Goal: Transaction & Acquisition: Purchase product/service

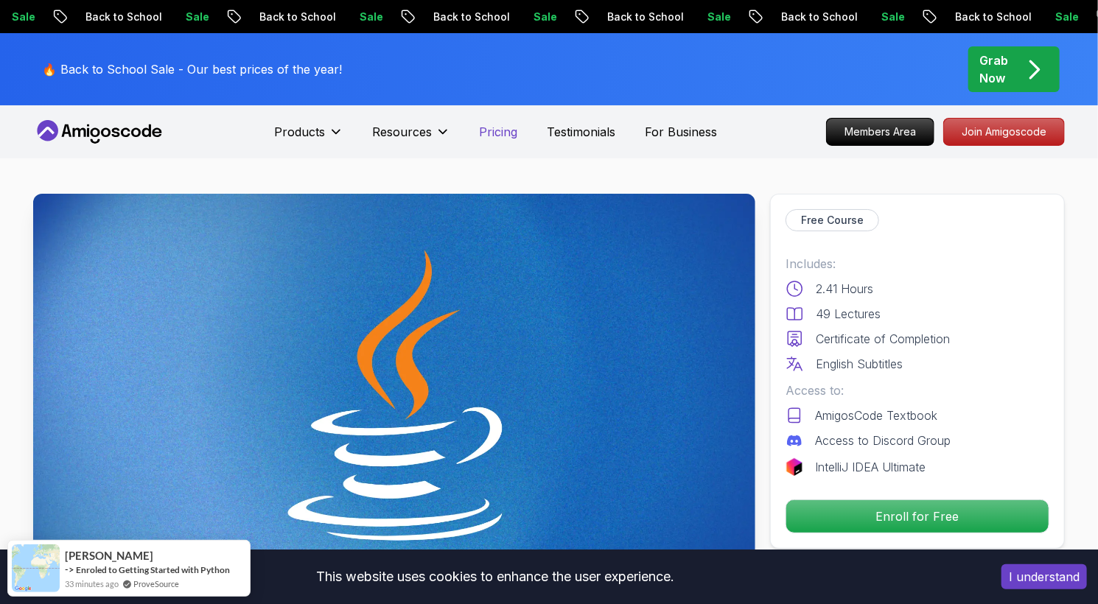
click at [505, 136] on p "Pricing" at bounding box center [499, 132] width 38 height 18
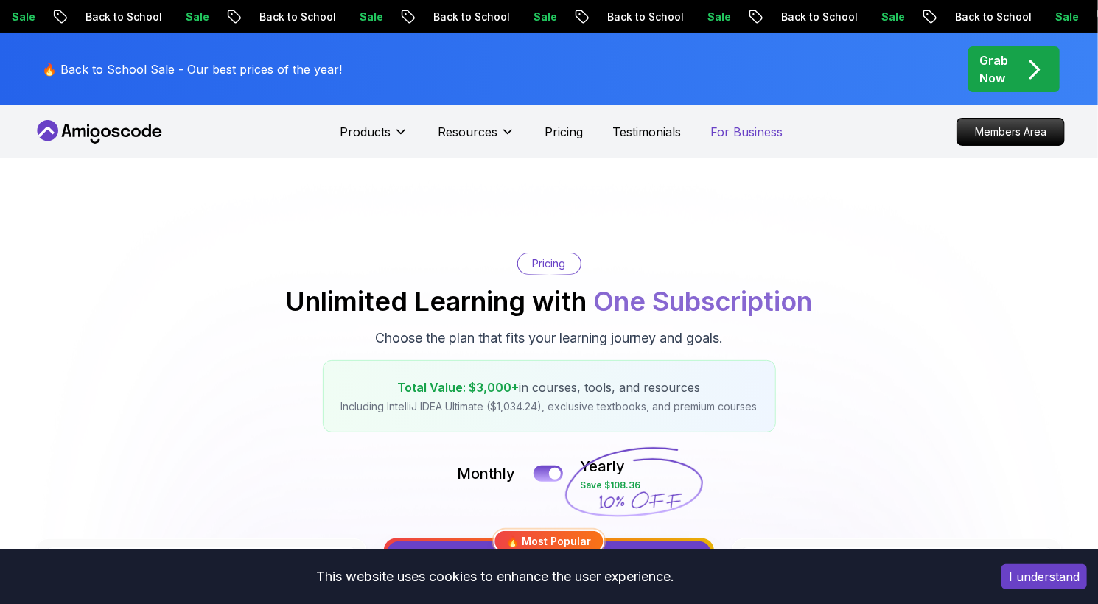
click at [737, 133] on p "For Business" at bounding box center [746, 132] width 72 height 18
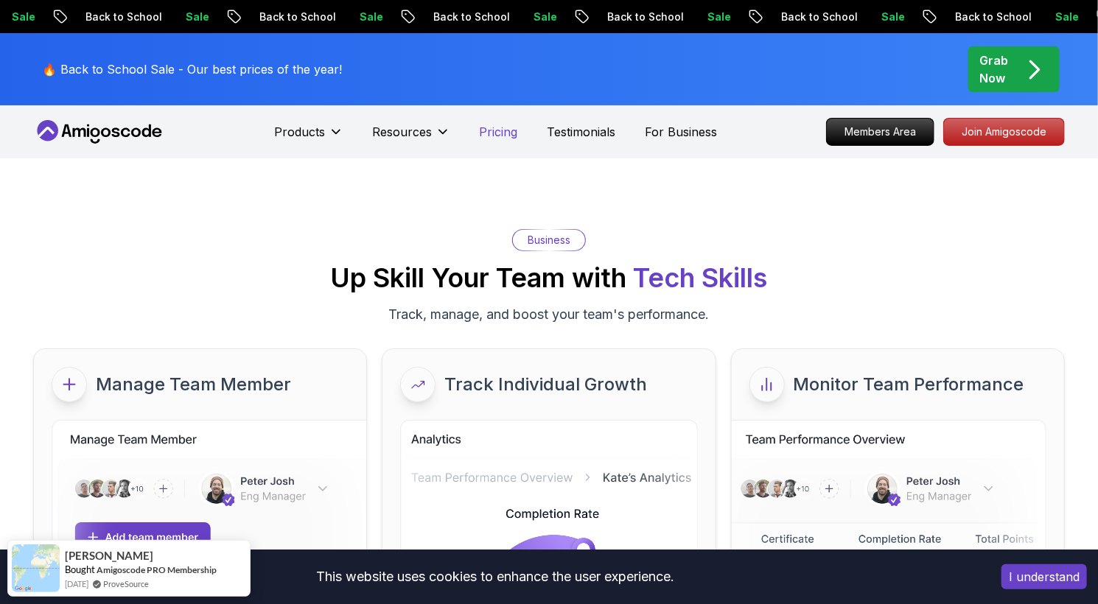
click at [489, 125] on p "Pricing" at bounding box center [499, 132] width 38 height 18
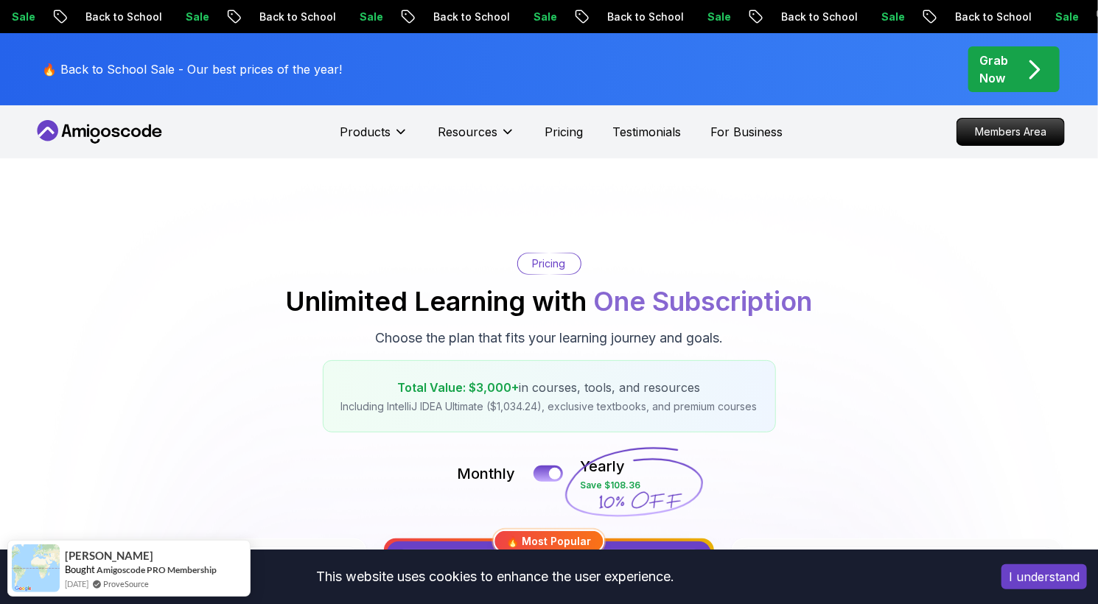
click at [1020, 351] on div "Pricing Unlimited Learning with One Subscription Choose the plan that fits your…" at bounding box center [549, 343] width 1032 height 180
click at [542, 479] on button at bounding box center [548, 473] width 31 height 17
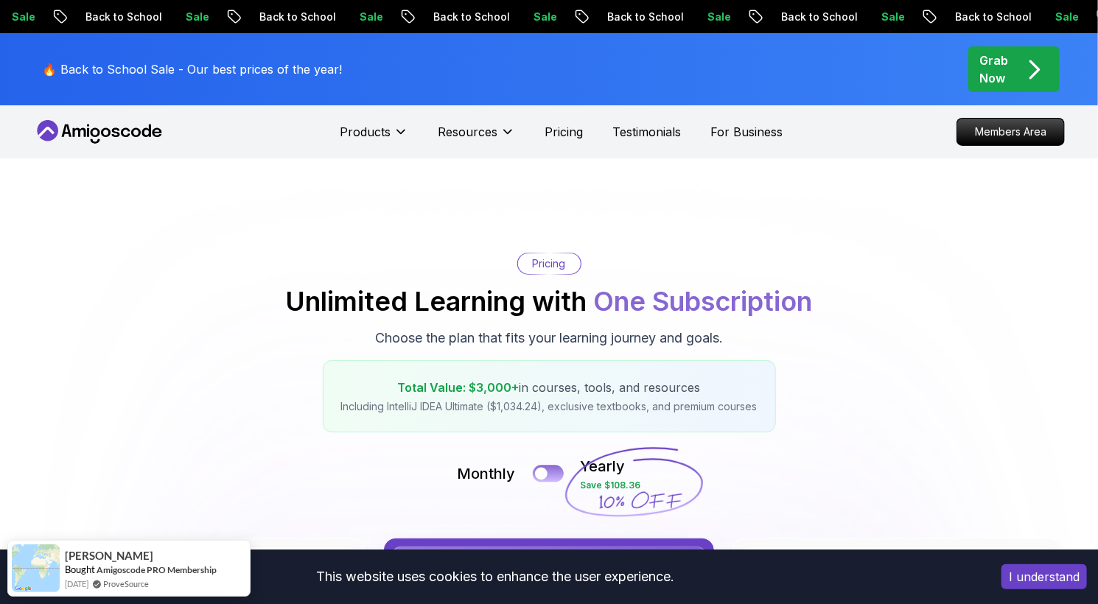
click at [551, 477] on button at bounding box center [548, 473] width 31 height 17
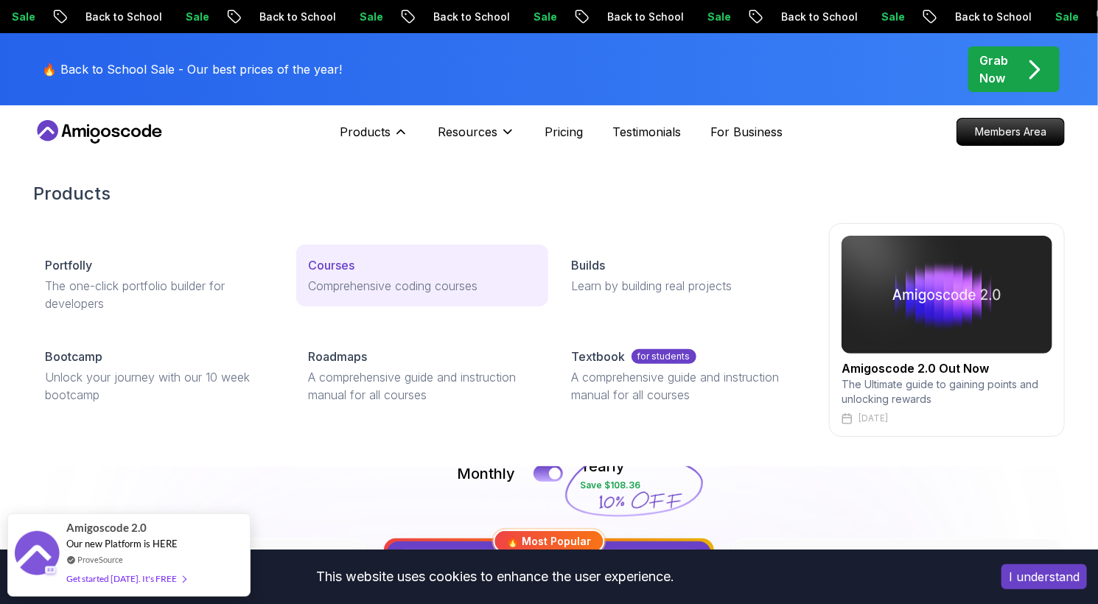
click at [342, 265] on p "Courses" at bounding box center [331, 265] width 46 height 18
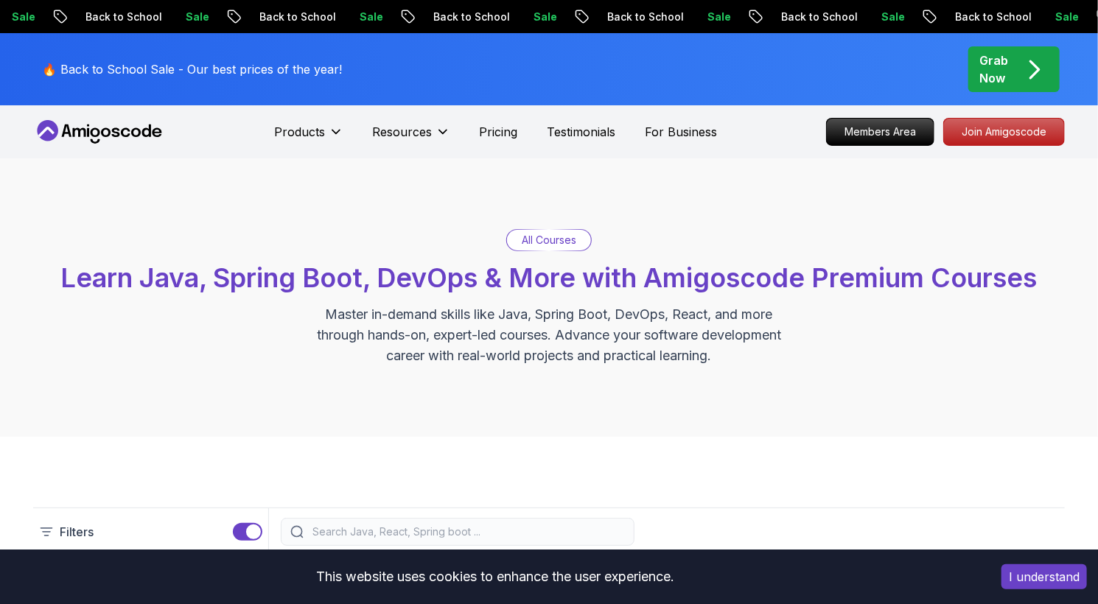
click at [342, 265] on span "Learn Java, Spring Boot, DevOps & More with Amigoscode Premium Courses" at bounding box center [549, 278] width 976 height 32
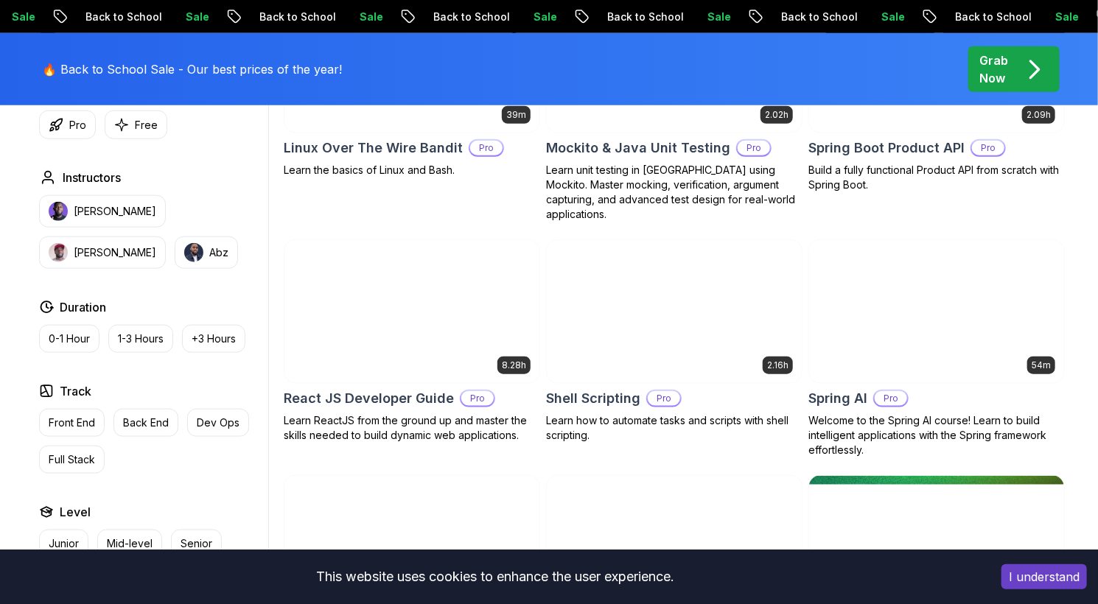
scroll to position [3495, 0]
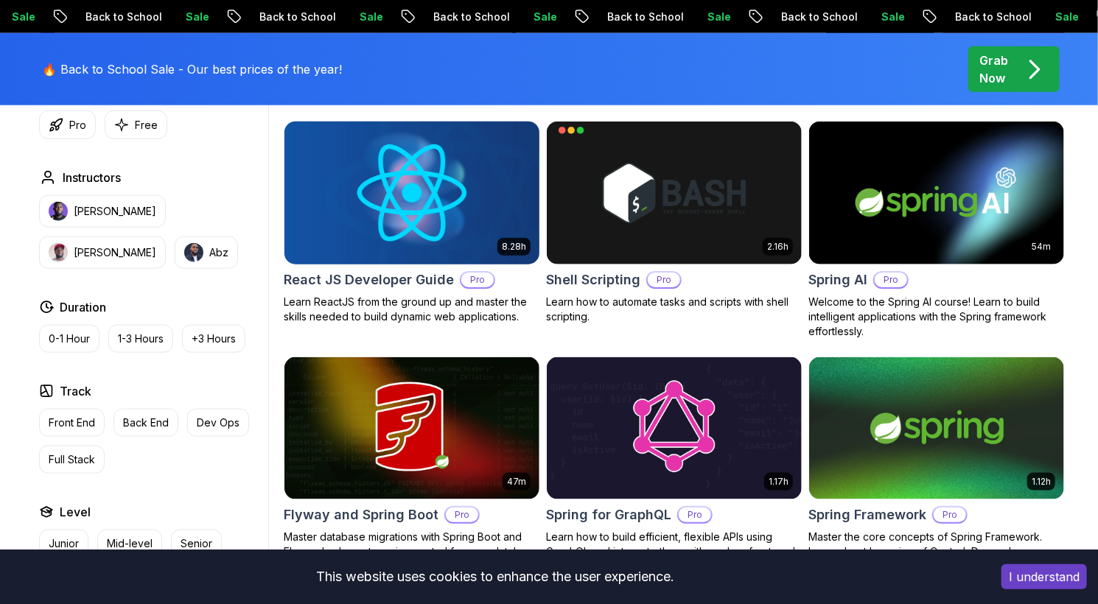
click at [413, 171] on img at bounding box center [411, 193] width 267 height 150
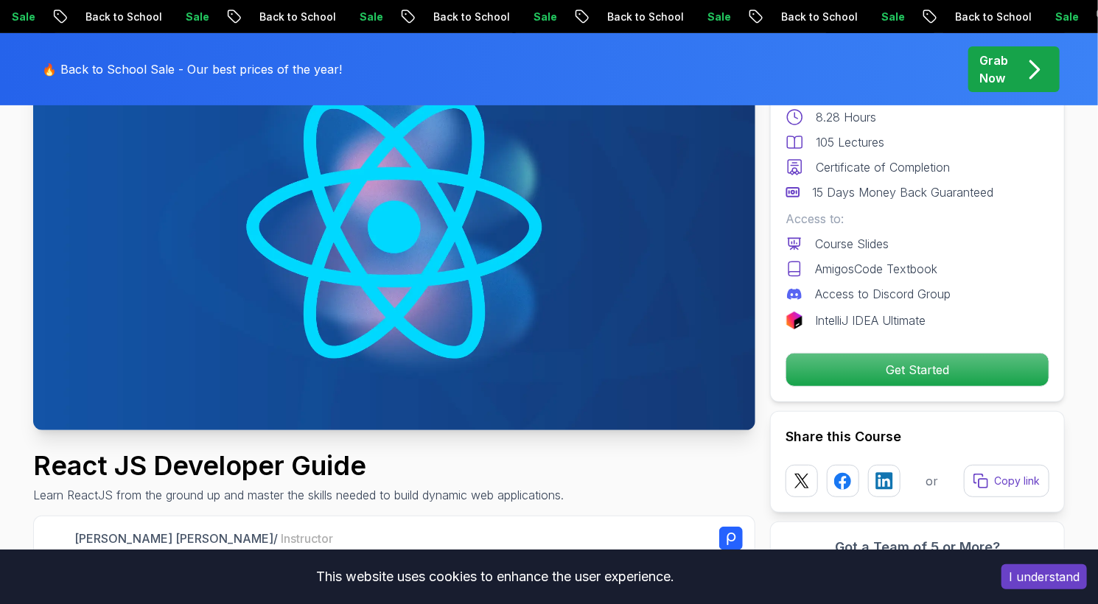
scroll to position [210, 0]
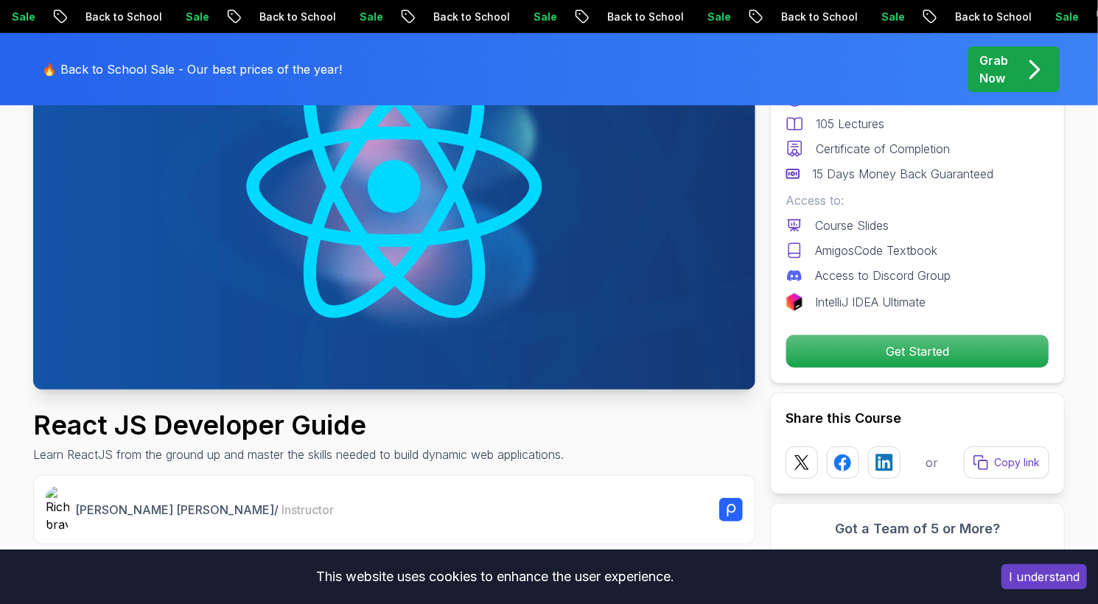
click at [393, 237] on img at bounding box center [394, 187] width 722 height 406
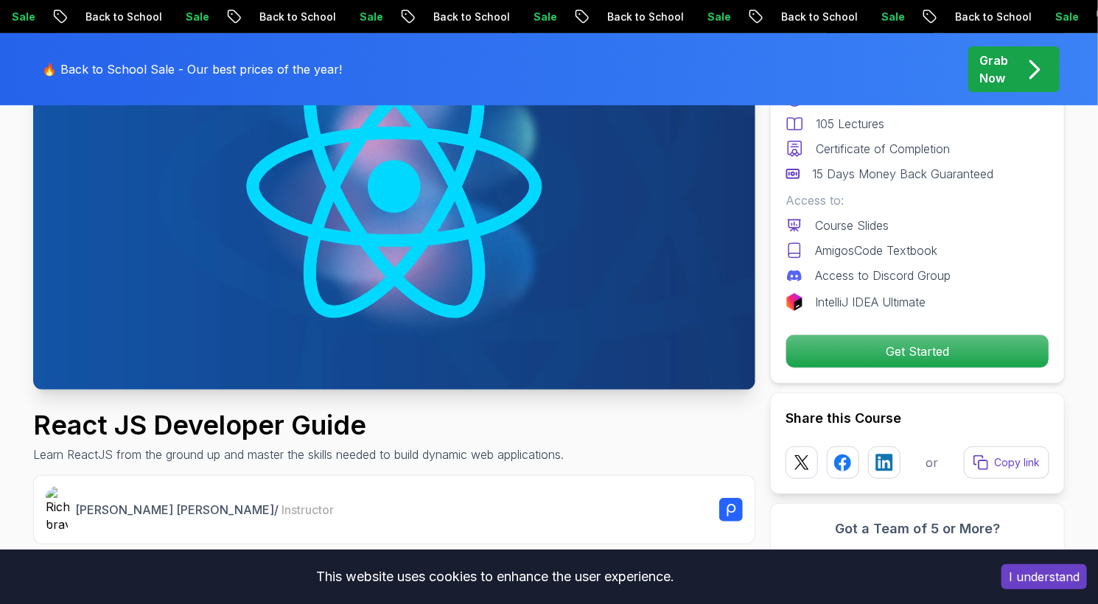
click at [393, 237] on img at bounding box center [394, 187] width 722 height 406
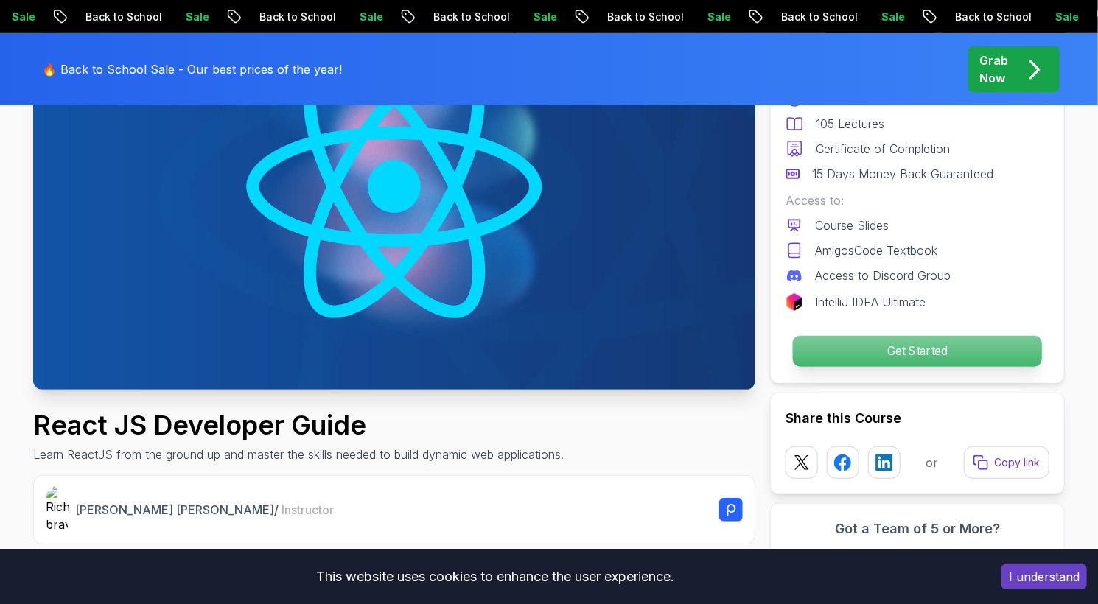
click at [890, 349] on p "Get Started" at bounding box center [917, 351] width 249 height 31
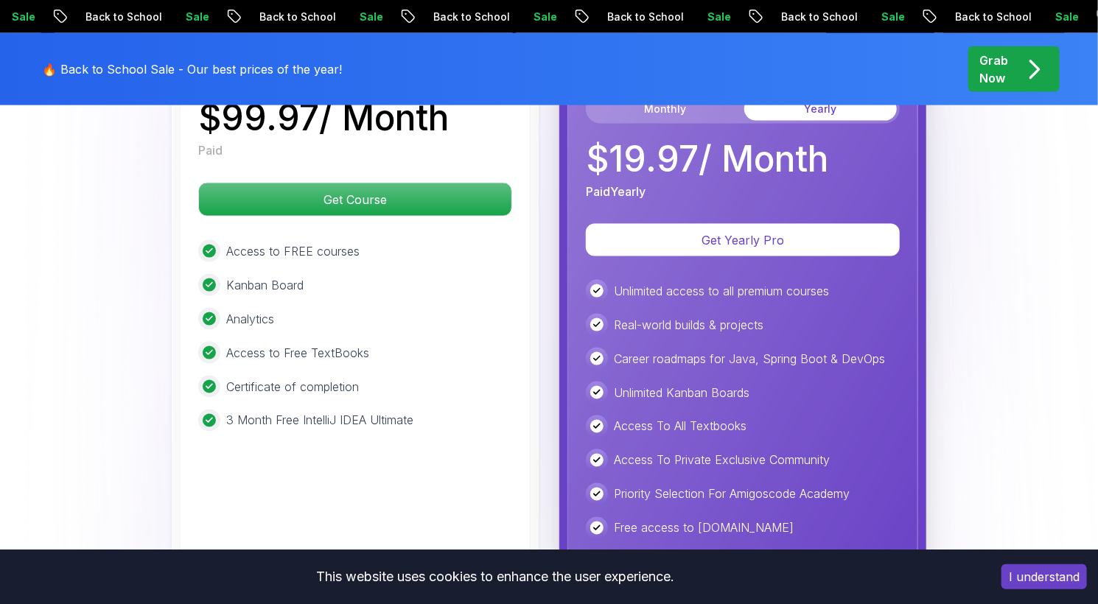
scroll to position [3672, 0]
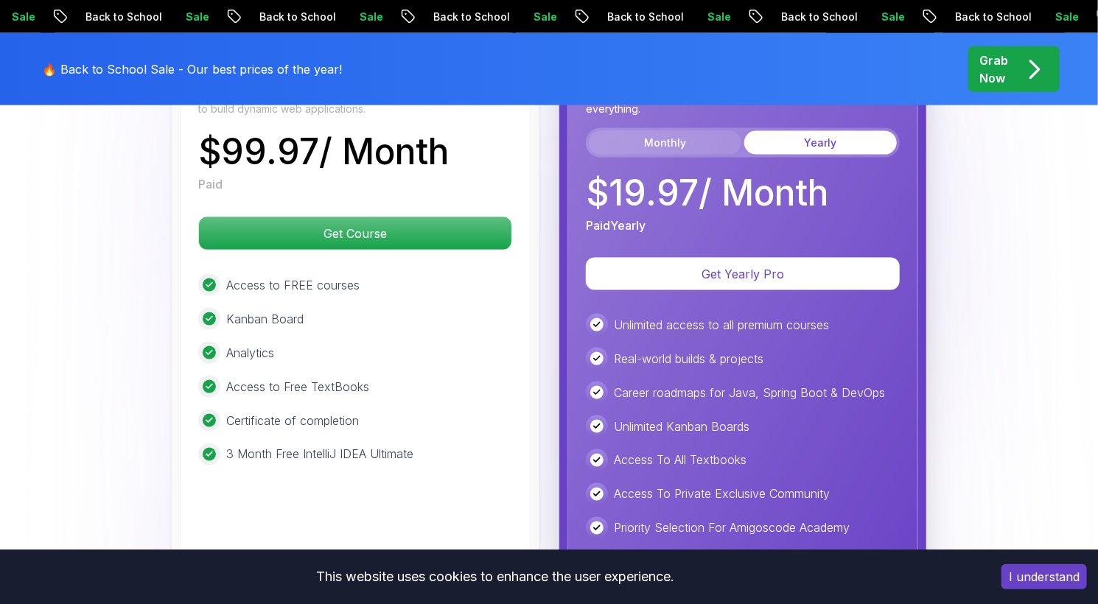
click at [670, 136] on button "Monthly" at bounding box center [665, 143] width 153 height 24
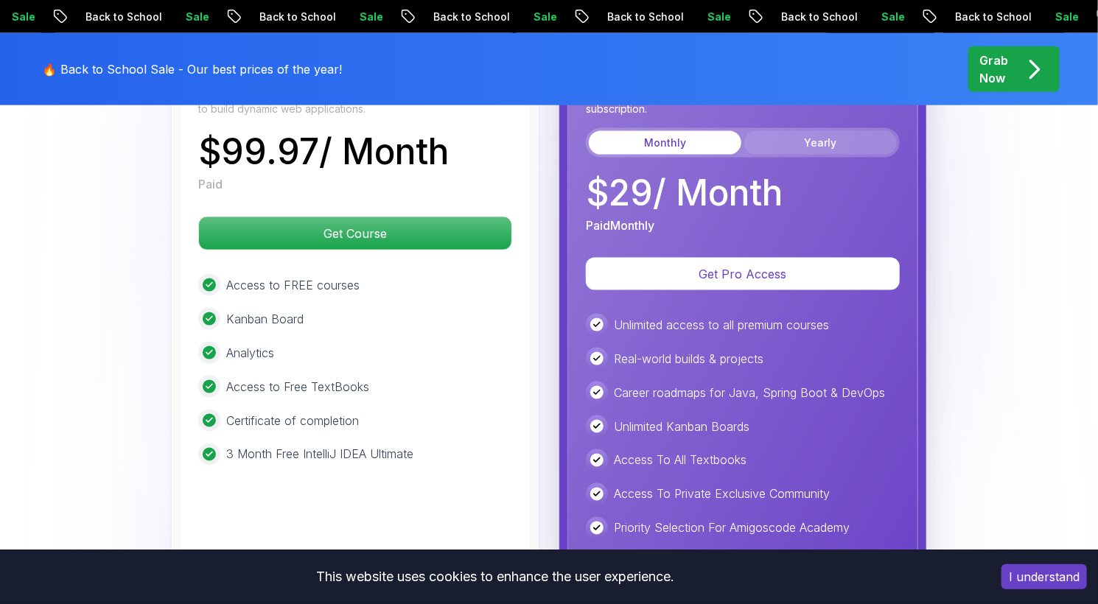
click at [794, 133] on button "Yearly" at bounding box center [820, 143] width 153 height 24
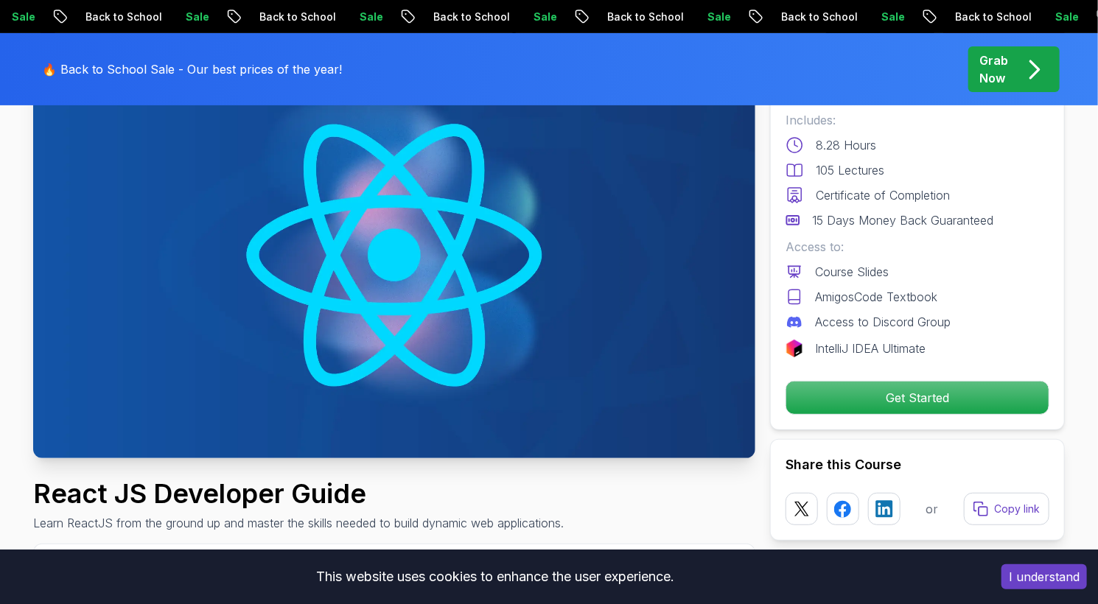
scroll to position [0, 0]
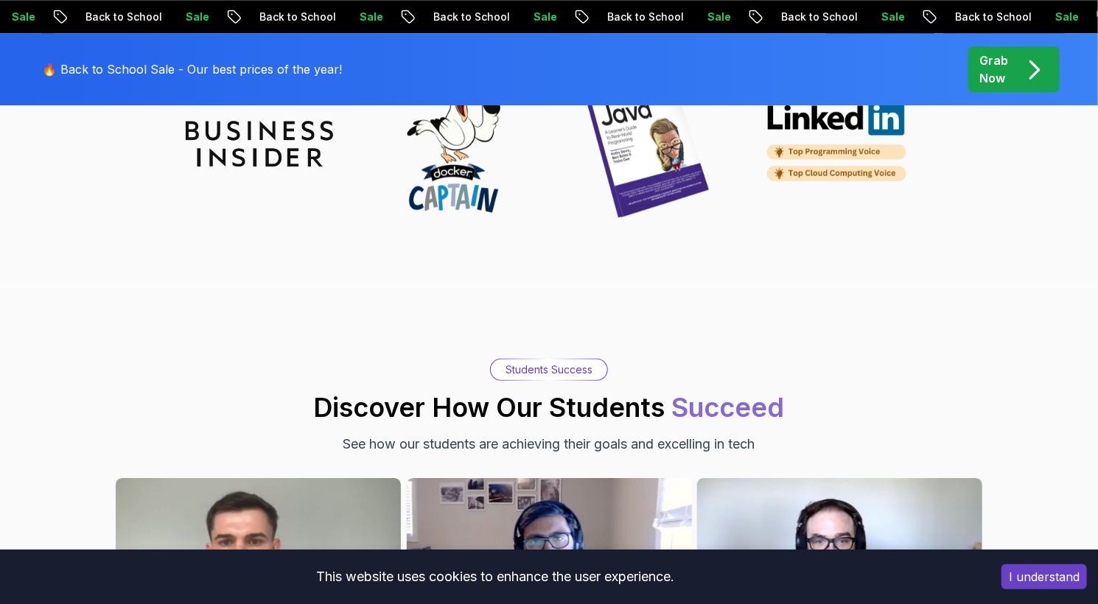
scroll to position [5015, 0]
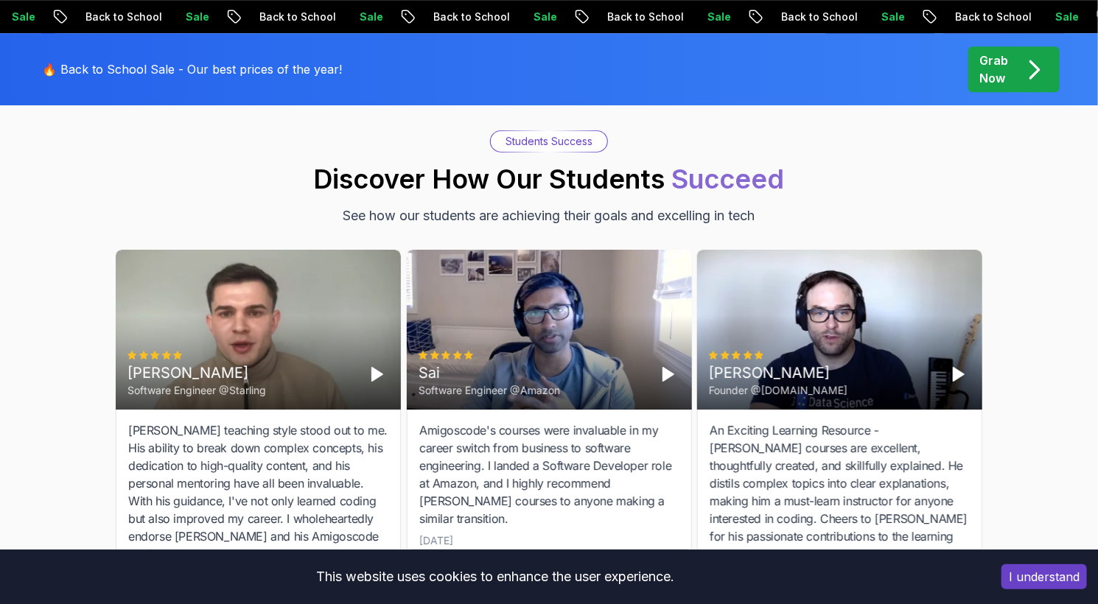
click at [666, 368] on polygon "Play" at bounding box center [668, 374] width 10 height 13
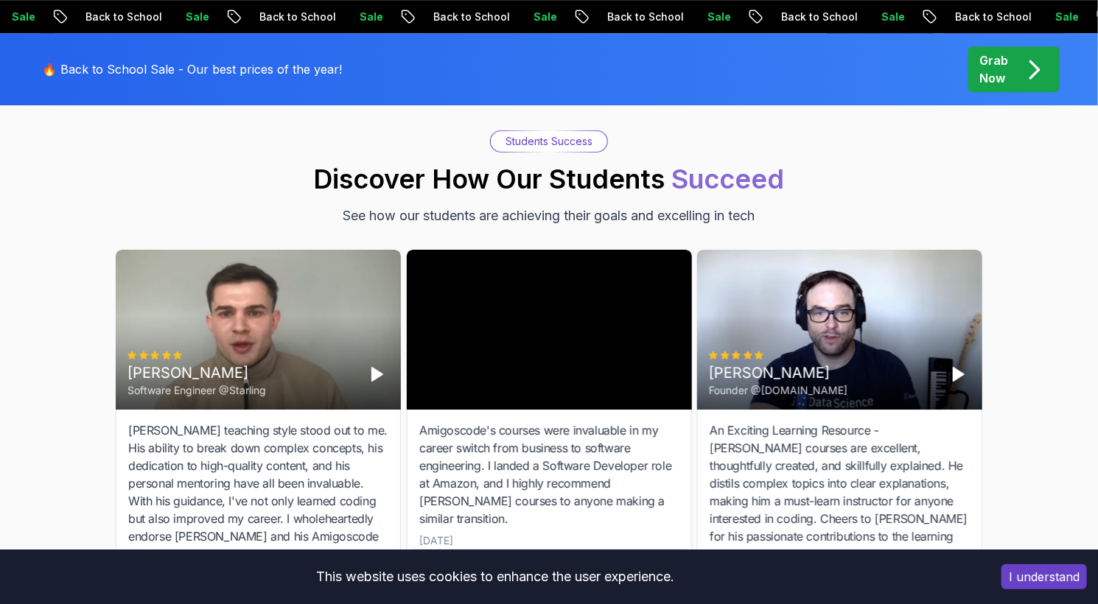
click at [769, 90] on div "🔥 Back to School Sale - Our best prices of the year! Grab Now" at bounding box center [549, 69] width 1032 height 72
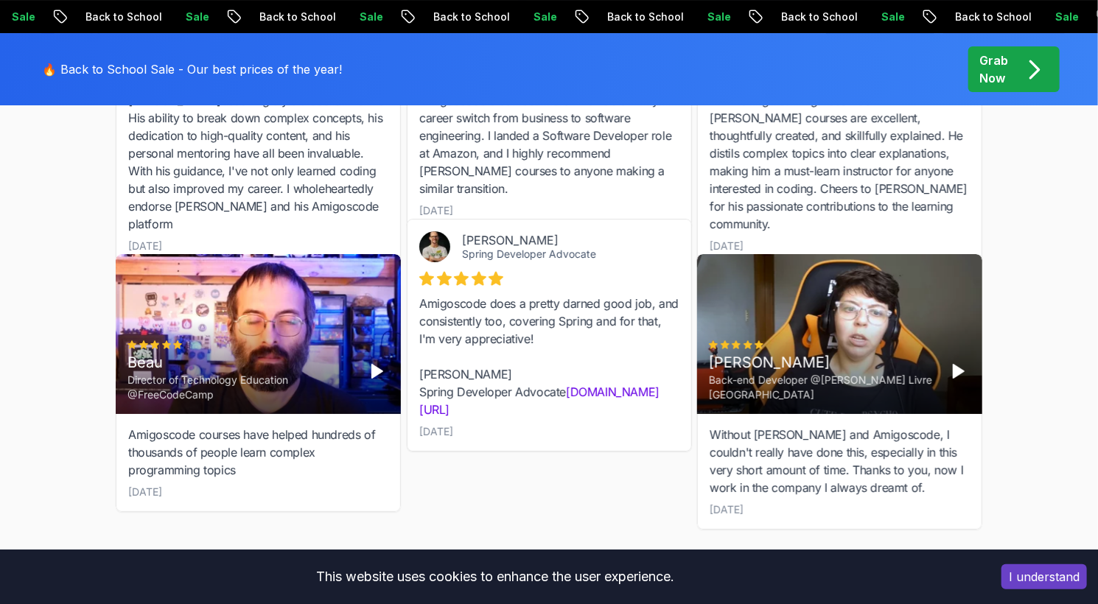
scroll to position [5328, 0]
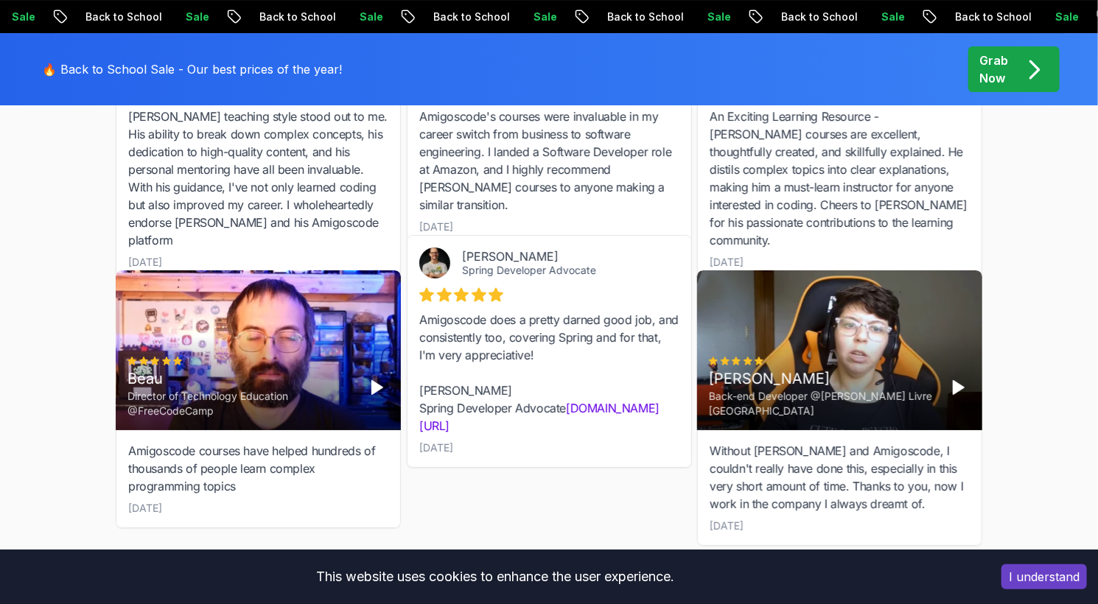
click at [1041, 74] on icon "pre-order" at bounding box center [1034, 69] width 29 height 29
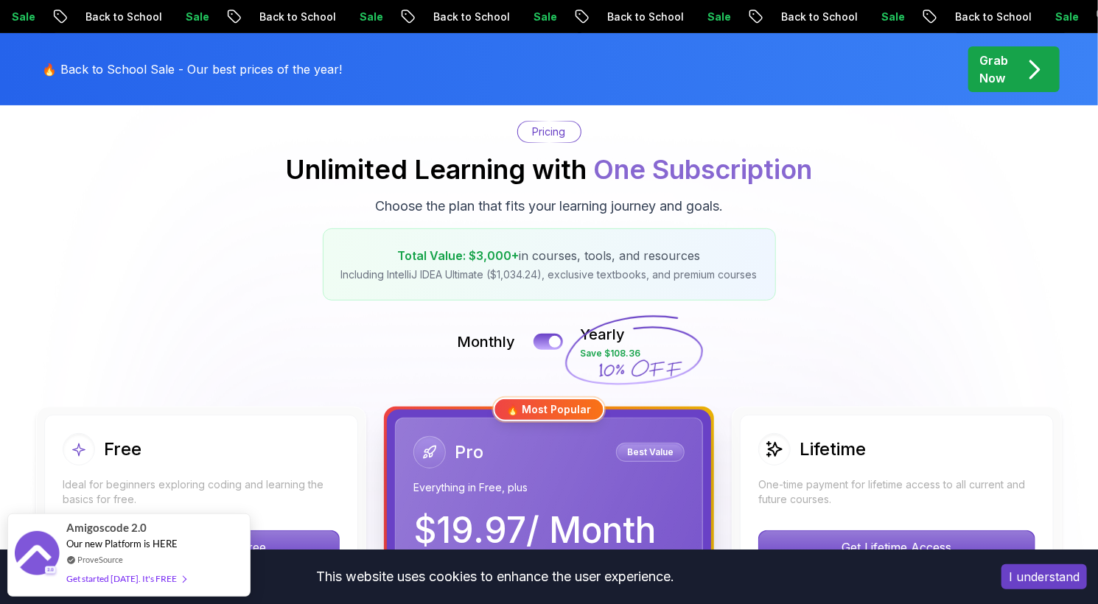
scroll to position [472, 0]
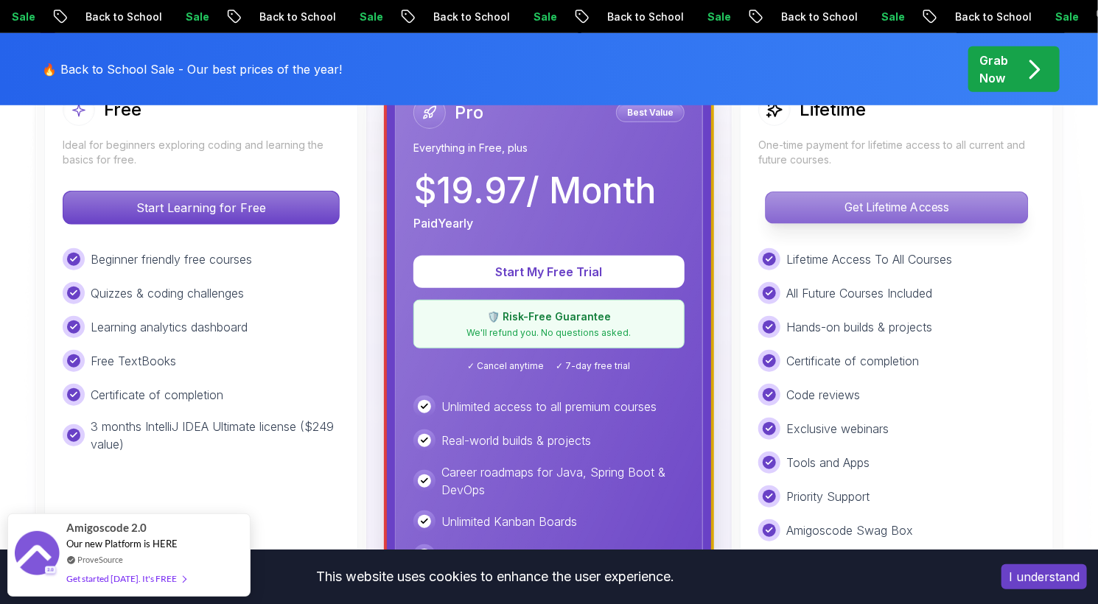
click at [930, 202] on p "Get Lifetime Access" at bounding box center [897, 207] width 262 height 31
